Goal: Find specific page/section: Find specific page/section

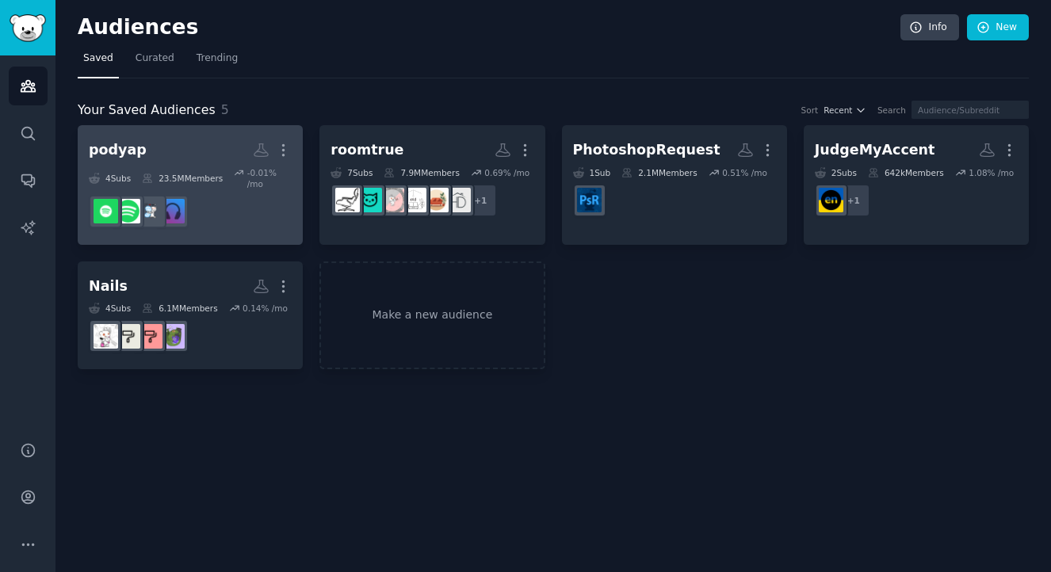
click at [213, 147] on h2 "podyap More" at bounding box center [190, 150] width 203 height 28
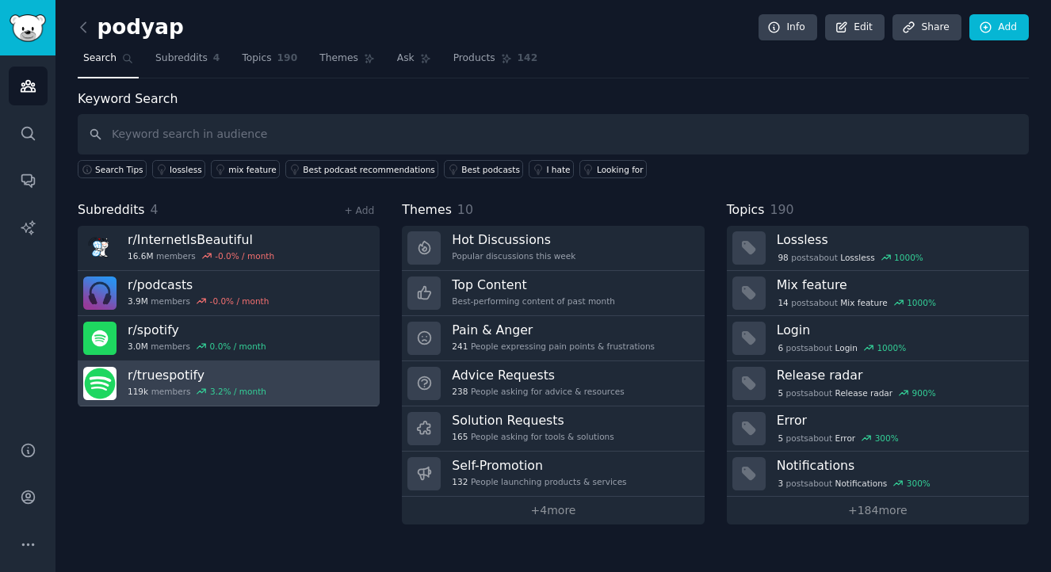
click at [181, 372] on h3 "r/ truespotify" at bounding box center [197, 375] width 139 height 17
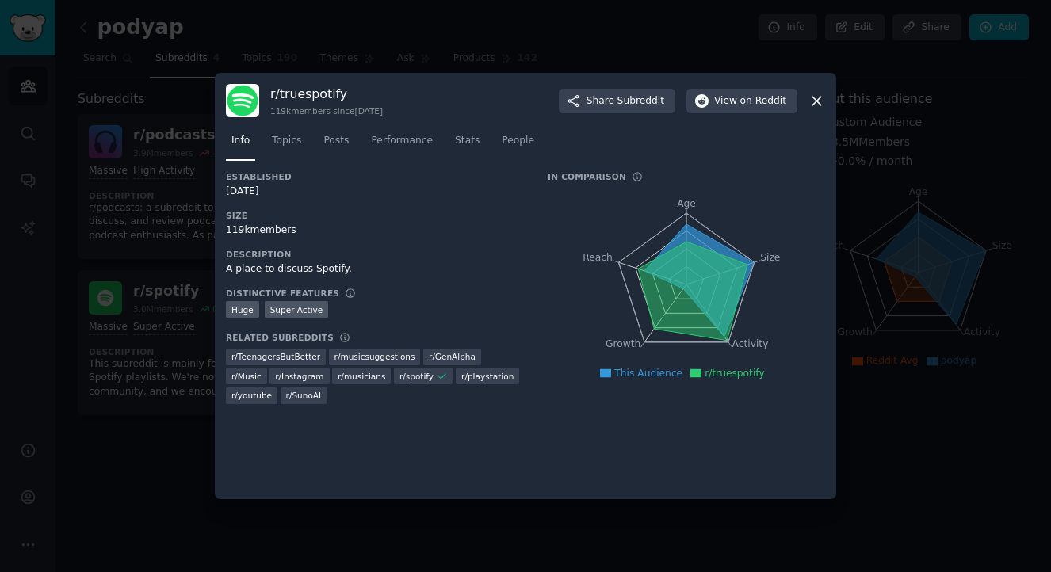
click at [320, 95] on h3 "r/ truespotify" at bounding box center [326, 94] width 113 height 17
copy h3 "truespotify"
